Goal: Task Accomplishment & Management: Use online tool/utility

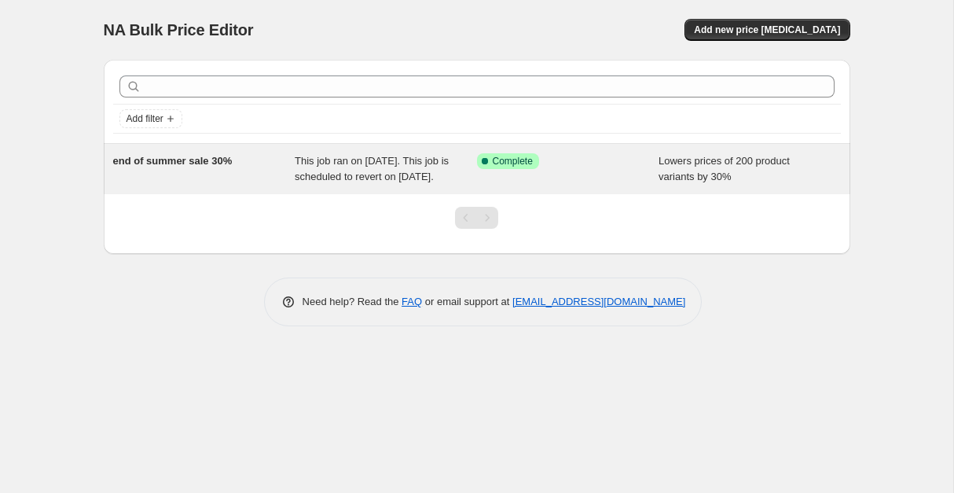
click at [401, 178] on span "This job ran on [DATE]. This job is scheduled to revert on [DATE]." at bounding box center [372, 169] width 154 height 28
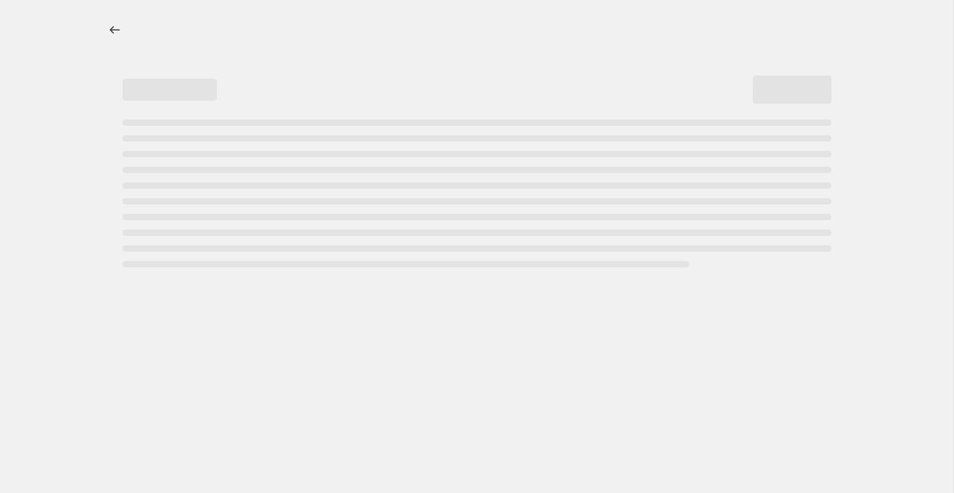
select select "percentage"
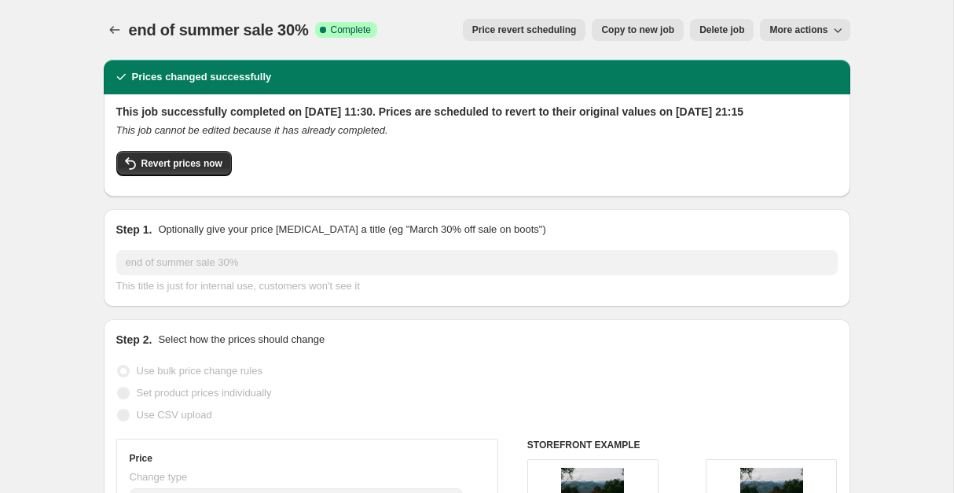
click at [487, 34] on span "Price revert scheduling" at bounding box center [525, 30] width 105 height 13
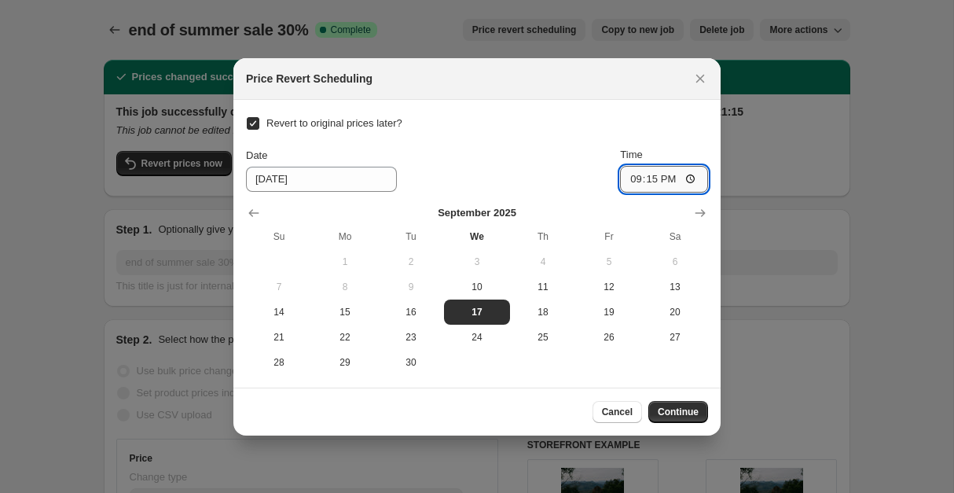
click at [684, 171] on input "21:15" at bounding box center [664, 179] width 88 height 27
click at [677, 172] on input "21:15" at bounding box center [664, 179] width 88 height 27
click at [694, 176] on input "23:15" at bounding box center [664, 179] width 88 height 27
type input "23:45"
click at [679, 418] on span "Continue" at bounding box center [678, 412] width 41 height 13
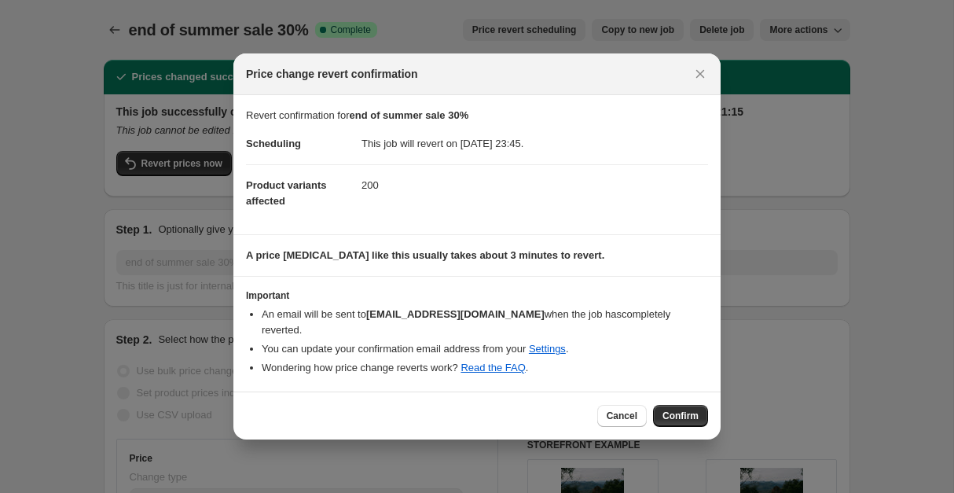
click at [679, 421] on span "Confirm" at bounding box center [681, 416] width 36 height 13
